Goal: Find specific page/section: Find specific page/section

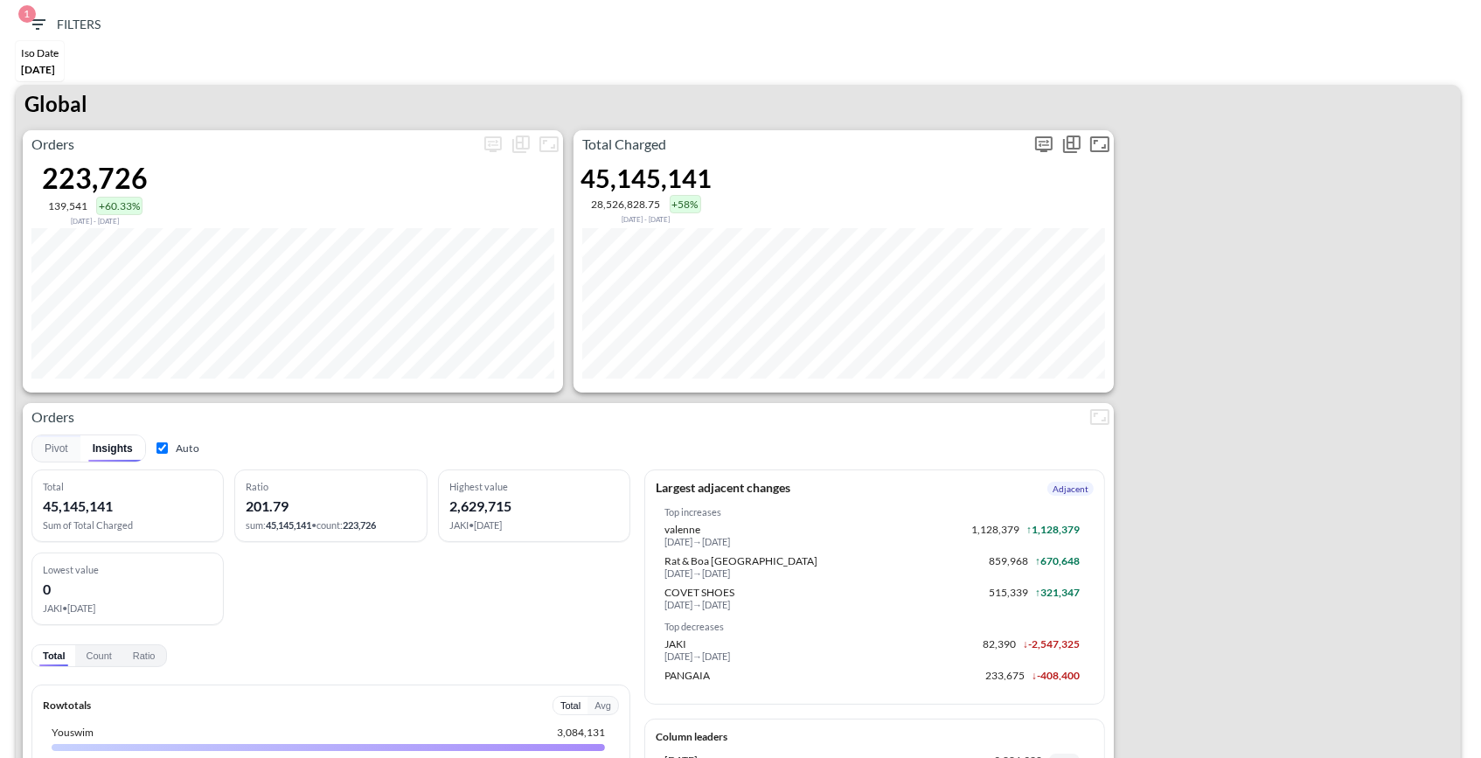
click at [1049, 142] on icon "more" at bounding box center [1043, 144] width 21 height 21
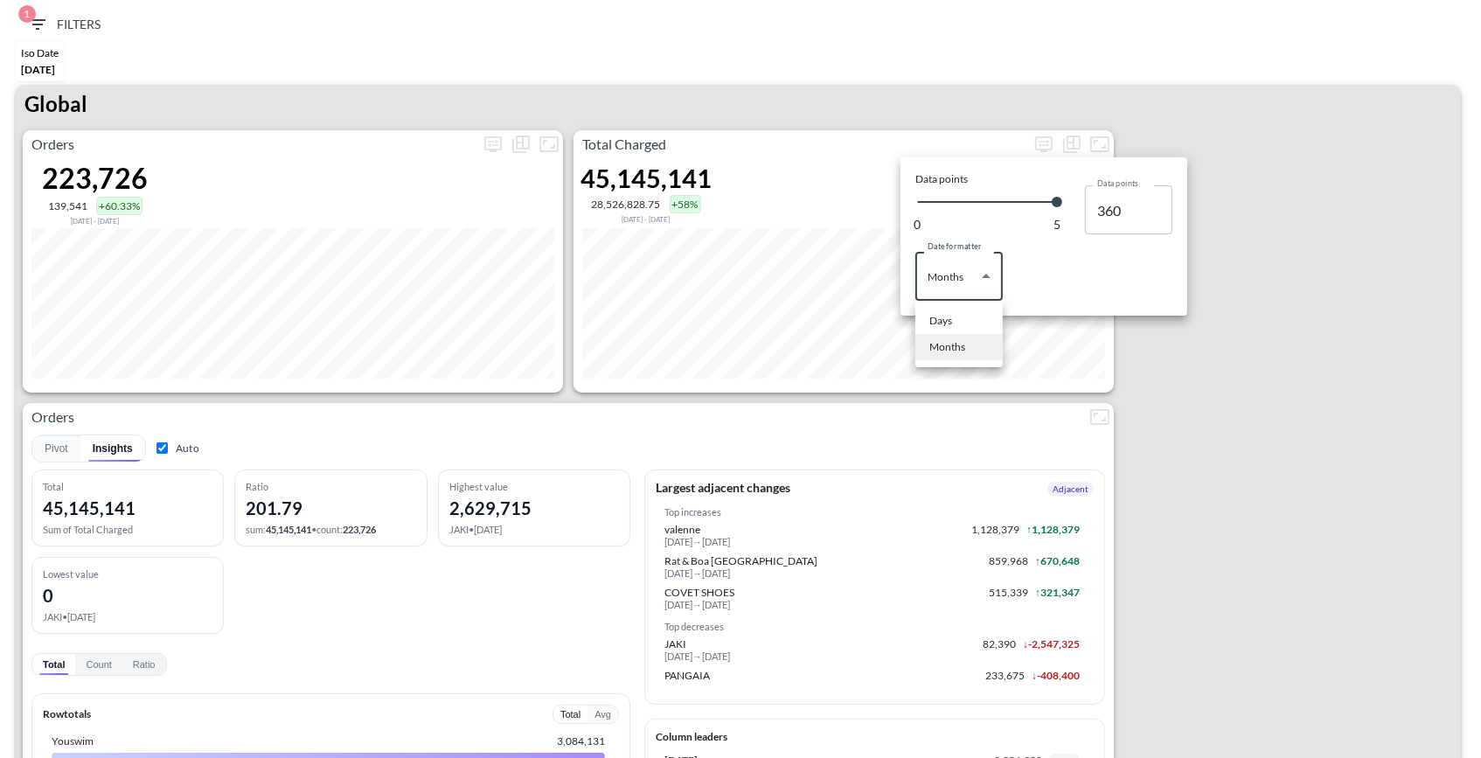
click at [961, 271] on body "BI.P.EYE, Interactive Analytics Dashboards 1 Filters Iso Date [DATE] Global Ord…" at bounding box center [740, 379] width 1481 height 758
click at [954, 317] on li "Days" at bounding box center [958, 321] width 87 height 26
type input "Days"
click at [1223, 395] on div at bounding box center [740, 379] width 1481 height 758
type input "141"
